Goal: Navigation & Orientation: Find specific page/section

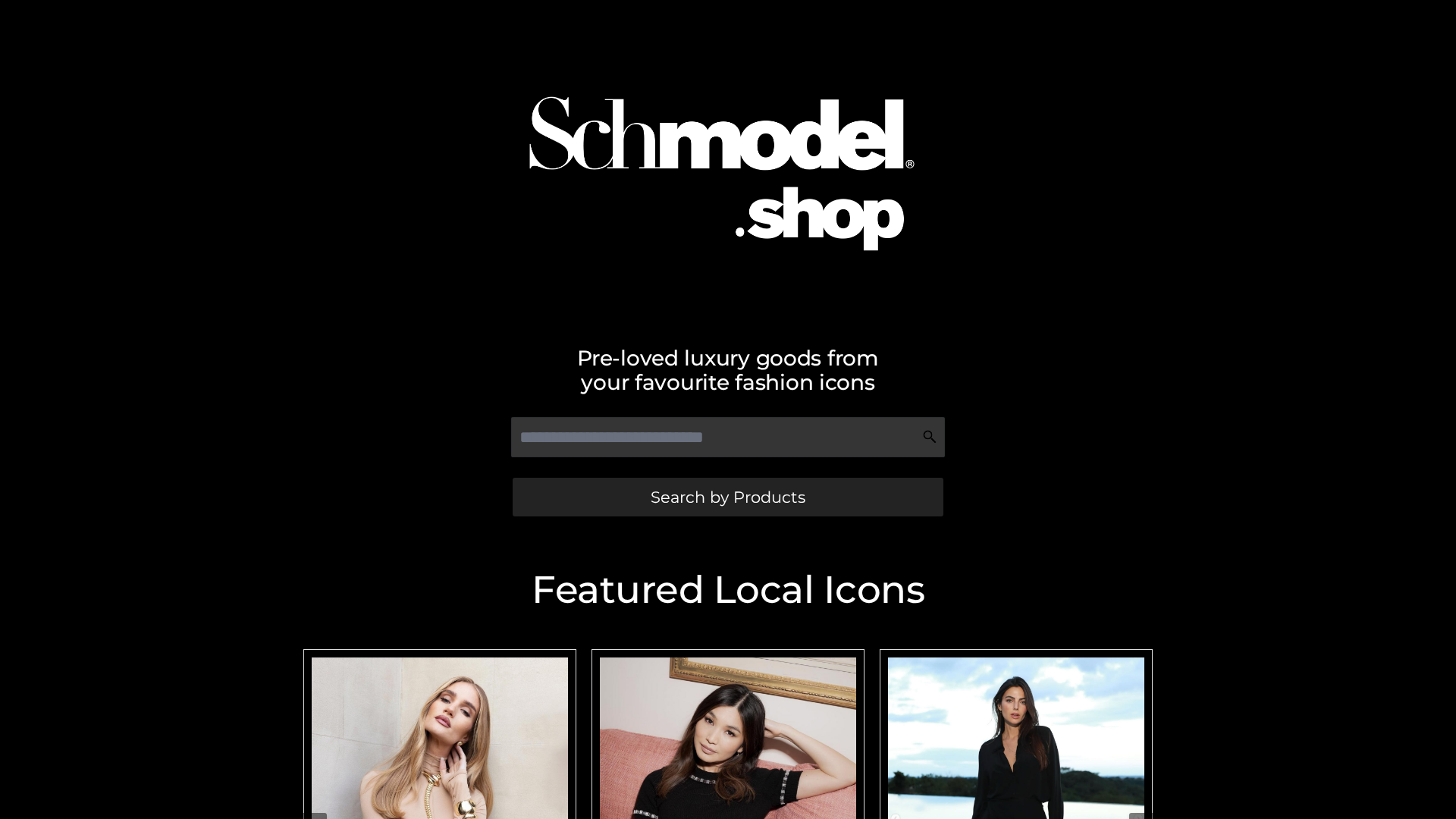
click at [728, 496] on span "Search by Products" at bounding box center [728, 496] width 155 height 16
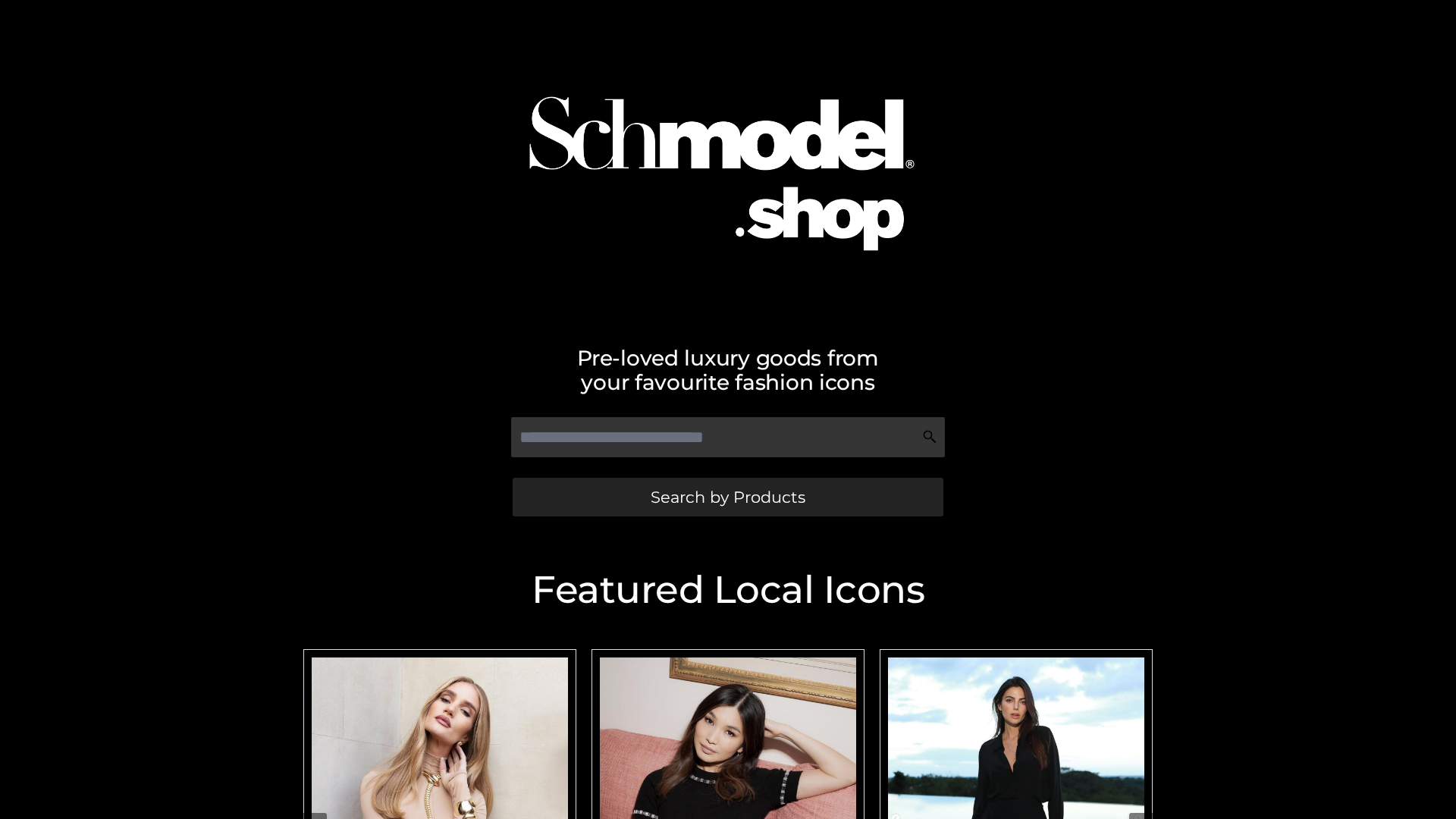
click at [728, 496] on span "Search by Products" at bounding box center [728, 496] width 155 height 16
